Goal: Task Accomplishment & Management: Use online tool/utility

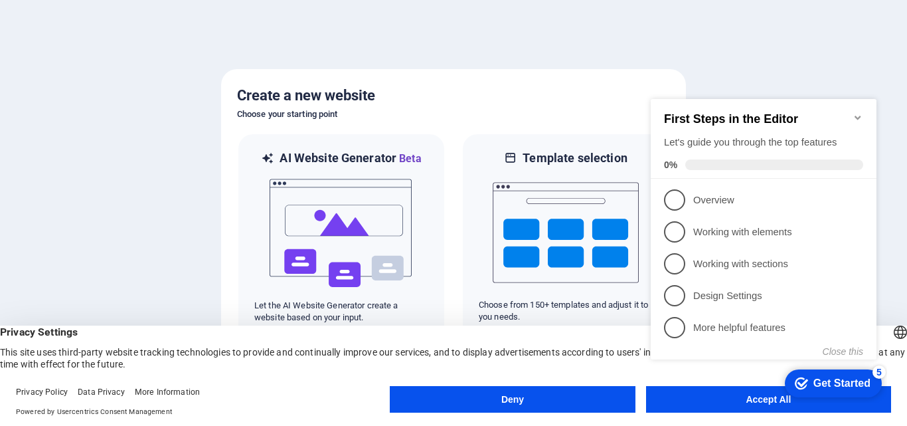
click div "checkmark Get Started 5 First Steps in the Editor Let's guide you through the t…"
click at [731, 58] on div at bounding box center [453, 213] width 907 height 426
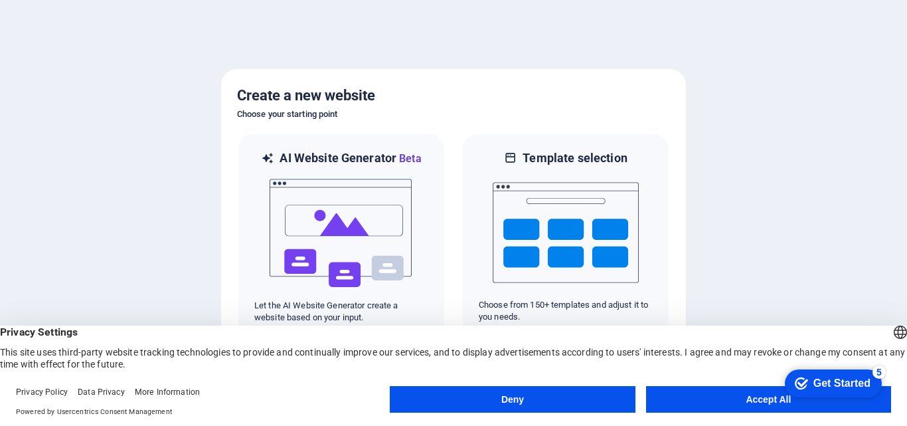
click at [741, 397] on button "Accept All" at bounding box center [768, 399] width 245 height 27
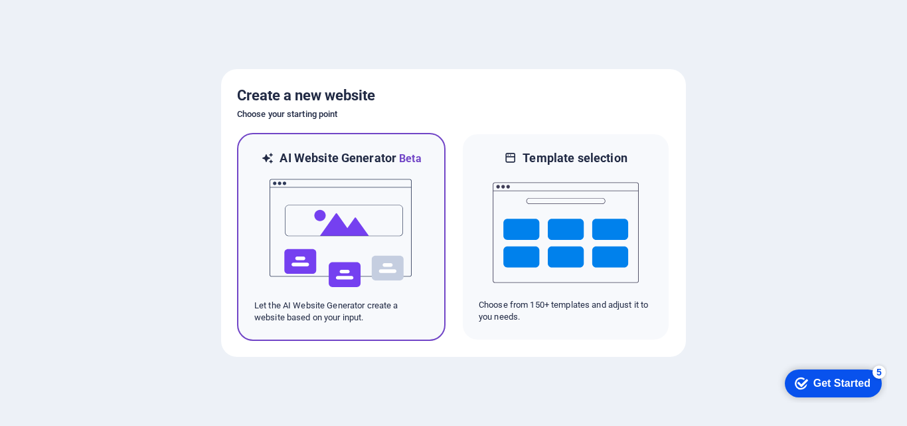
click at [371, 272] on img at bounding box center [341, 233] width 146 height 133
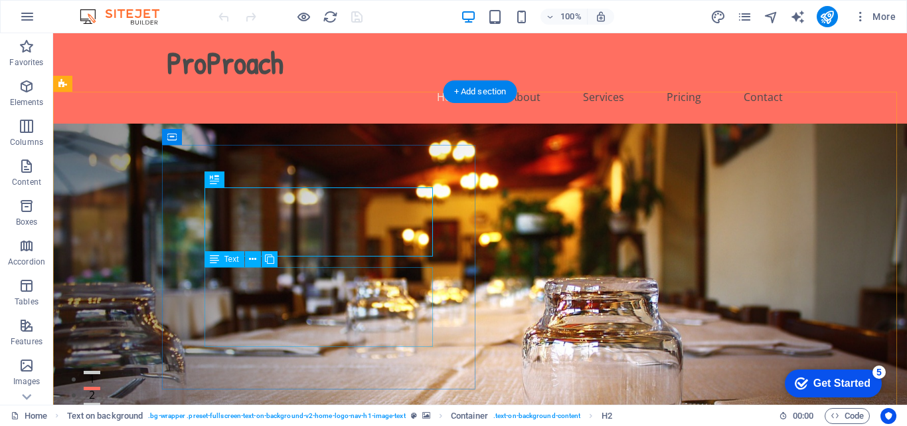
drag, startPoint x: 303, startPoint y: 286, endPoint x: 70, endPoint y: 298, distance: 233.5
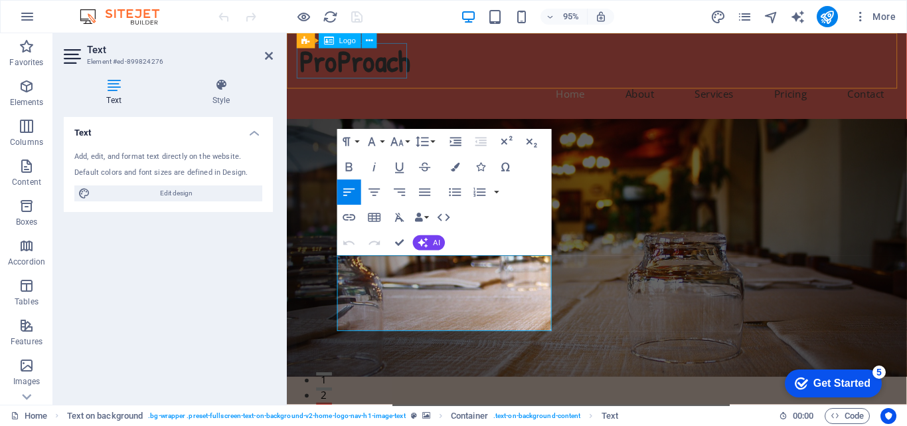
click at [410, 67] on div "ProProach" at bounding box center [613, 62] width 627 height 37
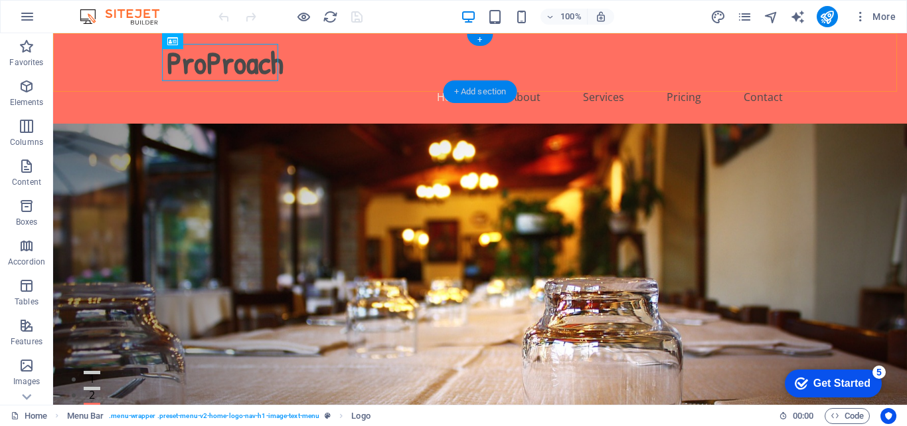
click at [474, 89] on div "+ Add section" at bounding box center [481, 91] width 74 height 23
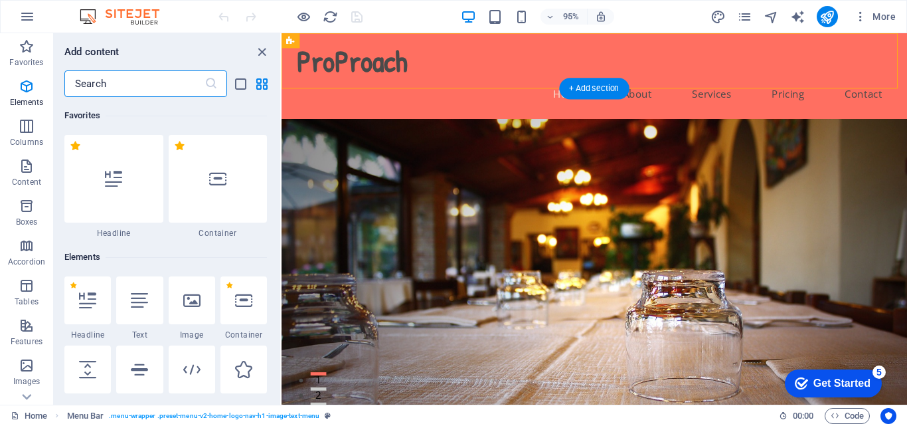
scroll to position [2324, 0]
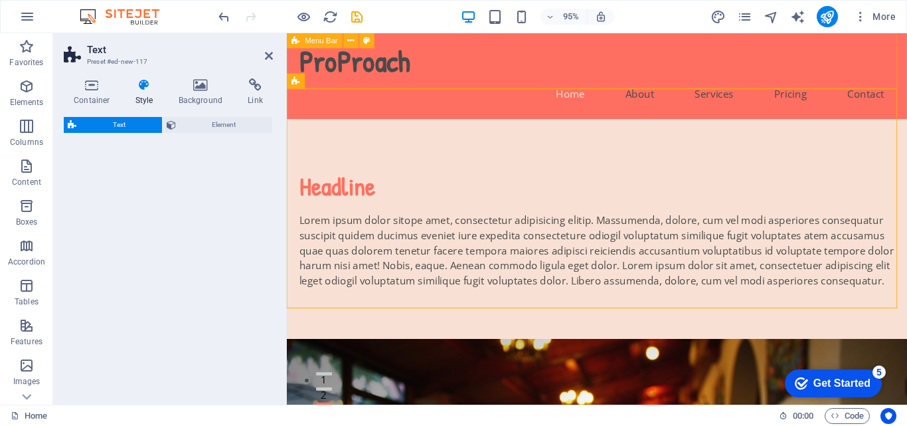
select select "preset-text-v2-default"
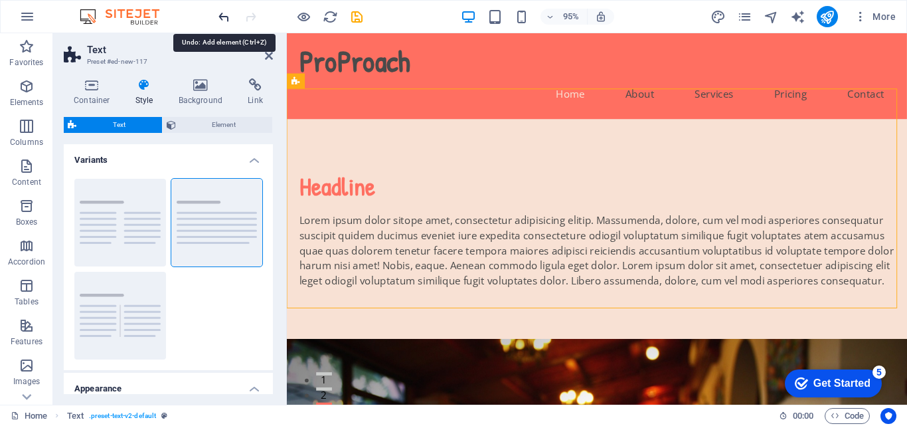
click at [221, 11] on icon "undo" at bounding box center [224, 16] width 15 height 15
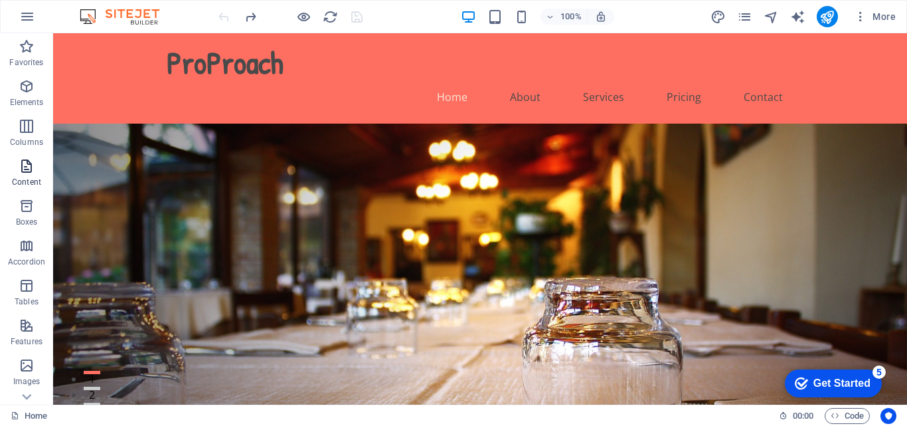
click at [16, 168] on span "Content" at bounding box center [26, 174] width 53 height 32
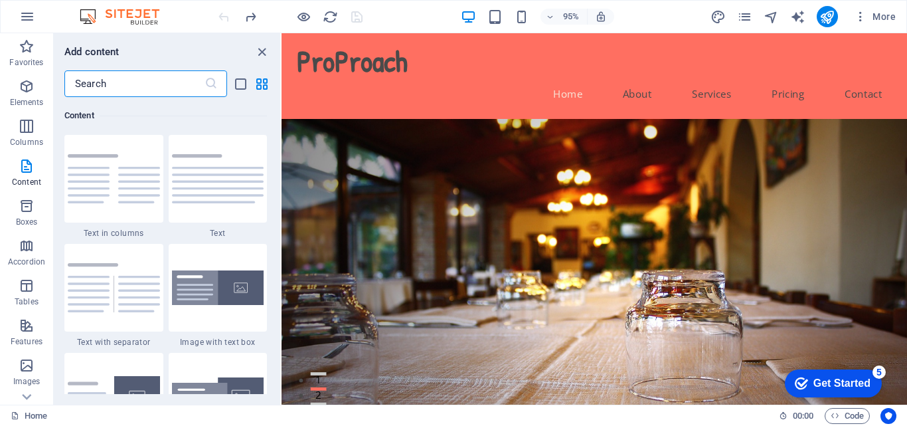
click at [277, 195] on div "Favorites 1 Star Headline 1 Star Container Elements 1 Star Headline 1 Star Text…" at bounding box center [167, 245] width 227 height 297
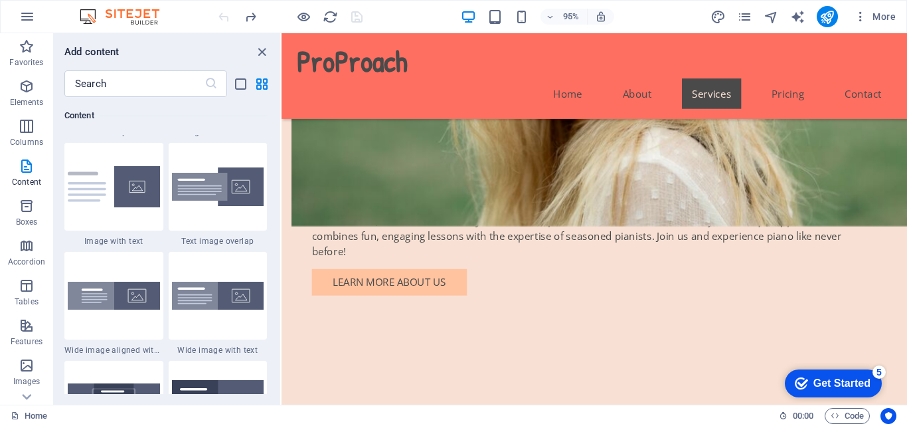
scroll to position [989, 0]
